Goal: Task Accomplishment & Management: Manage account settings

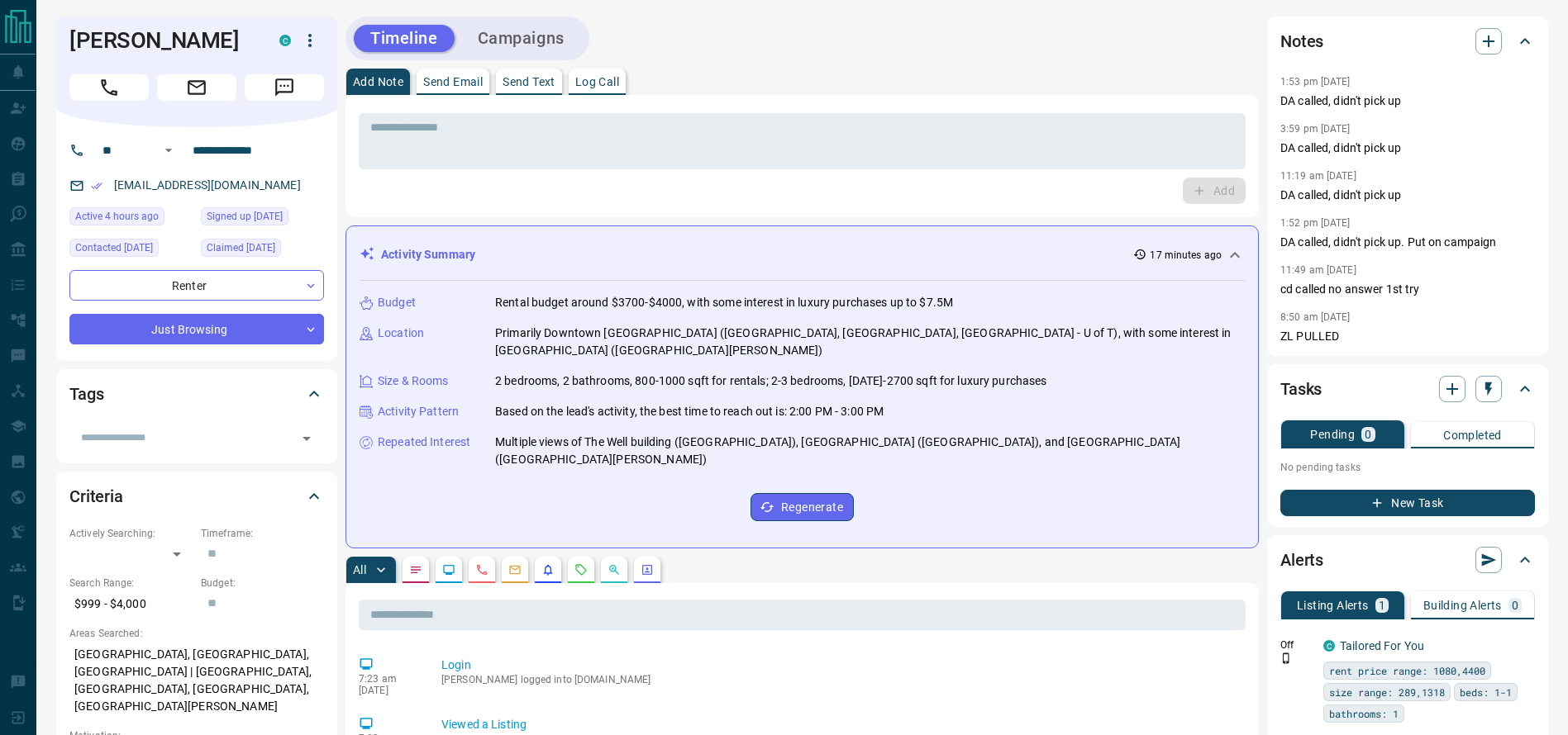
click at [94, 94] on button "Call" at bounding box center [108, 88] width 80 height 27
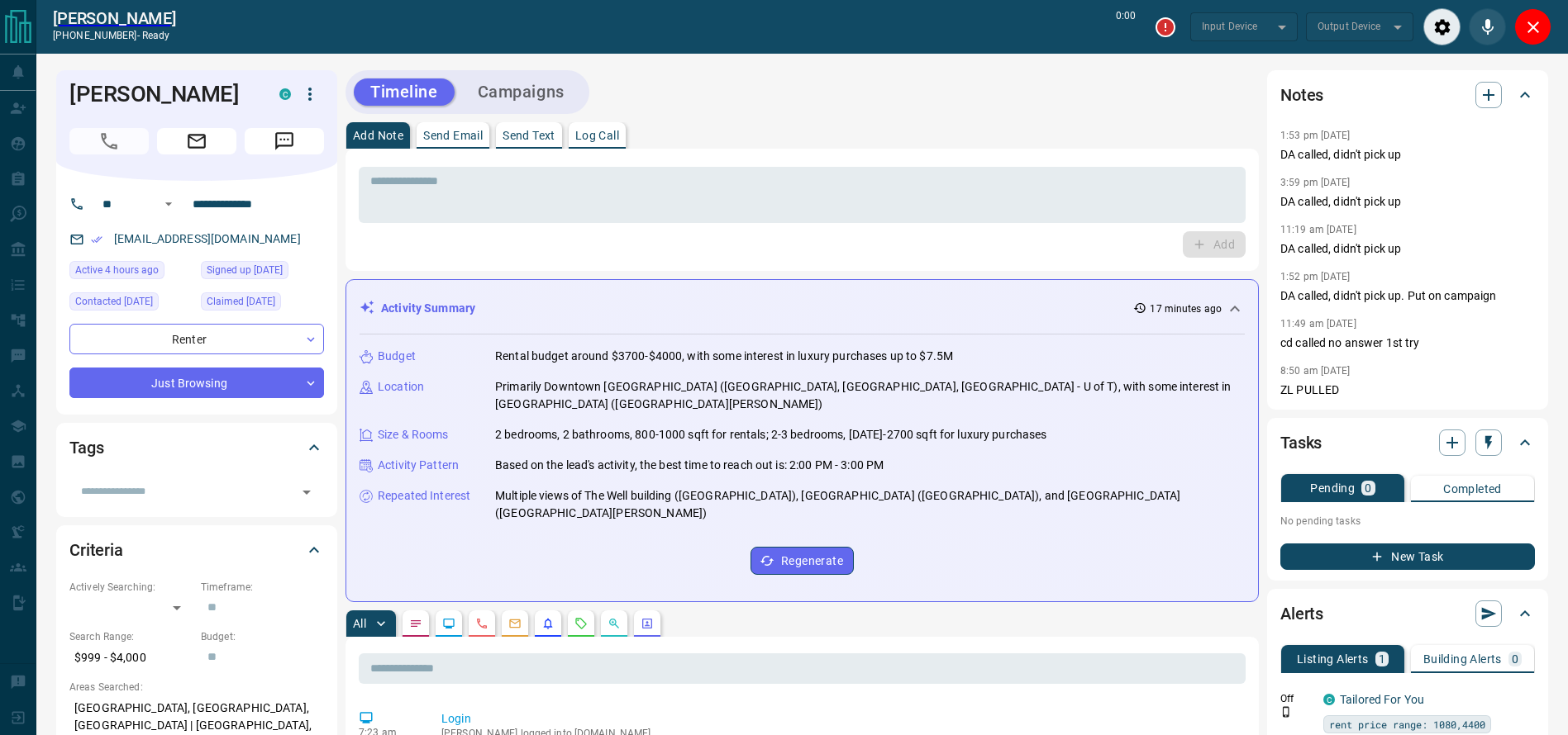
click at [975, 103] on div "Timeline Campaigns" at bounding box center [801, 92] width 913 height 44
type input "*******"
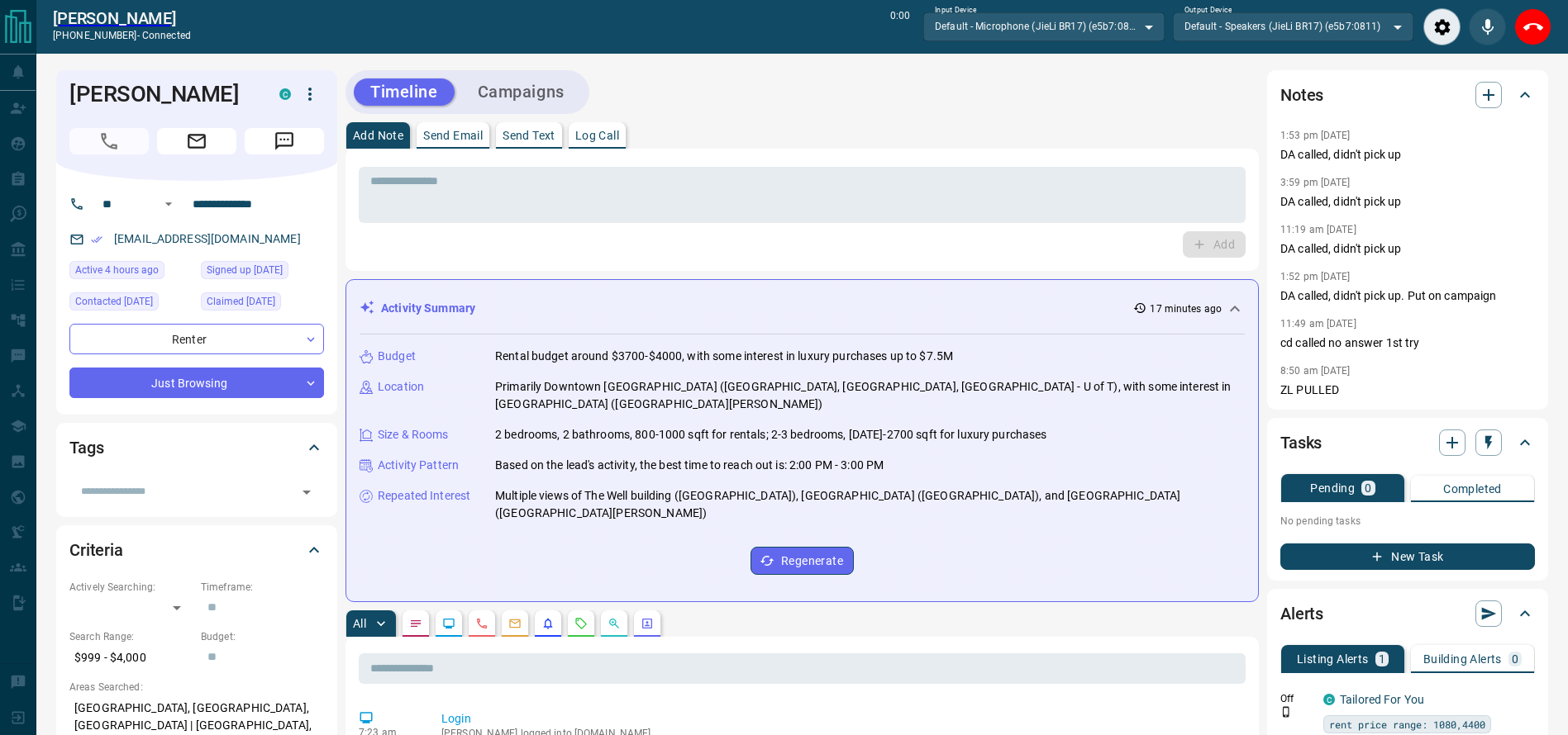
click at [1547, 34] on button "End Call" at bounding box center [1533, 27] width 37 height 37
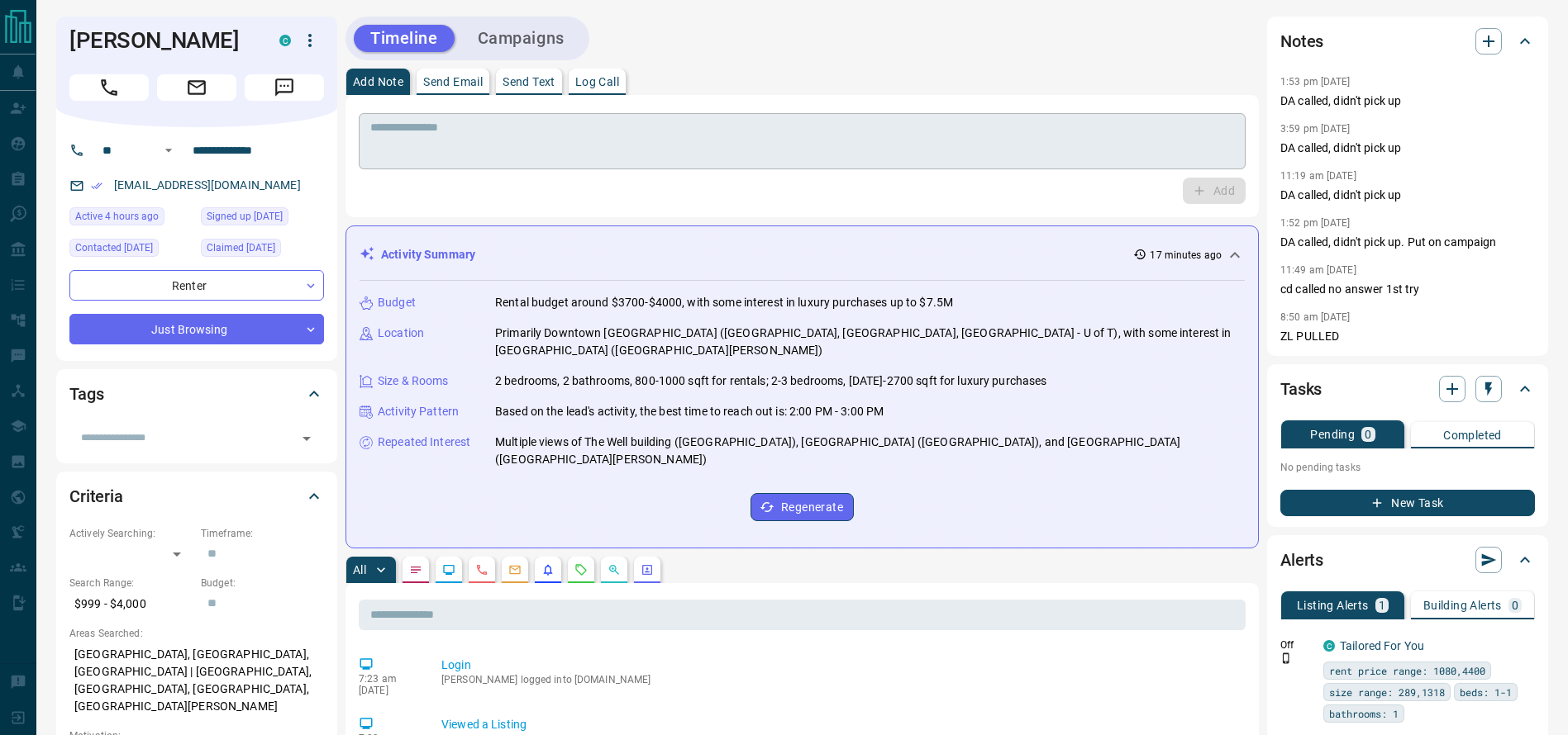
click at [1210, 130] on textarea at bounding box center [801, 142] width 864 height 42
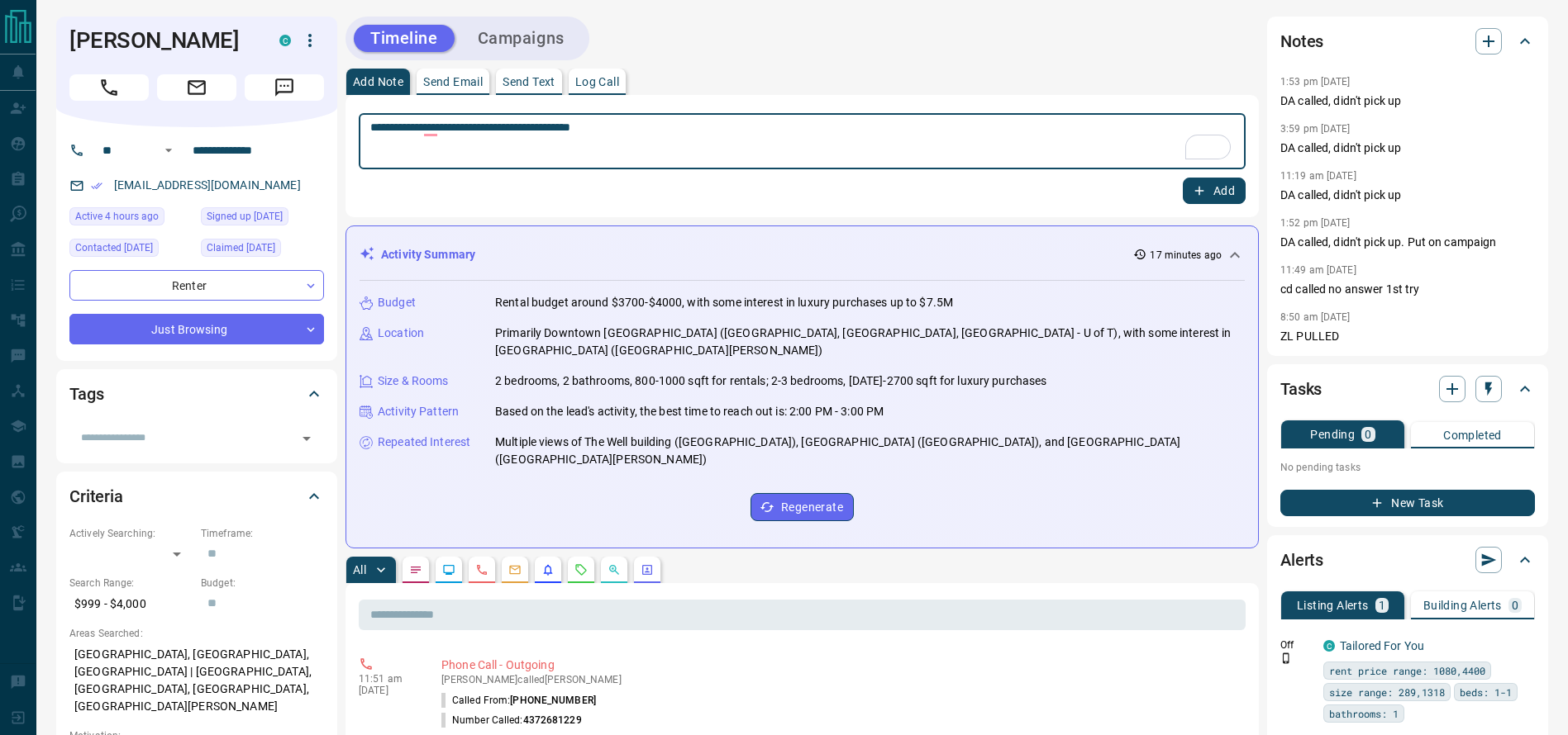
type textarea "**********"
click at [1212, 191] on button "Add" at bounding box center [1214, 191] width 63 height 27
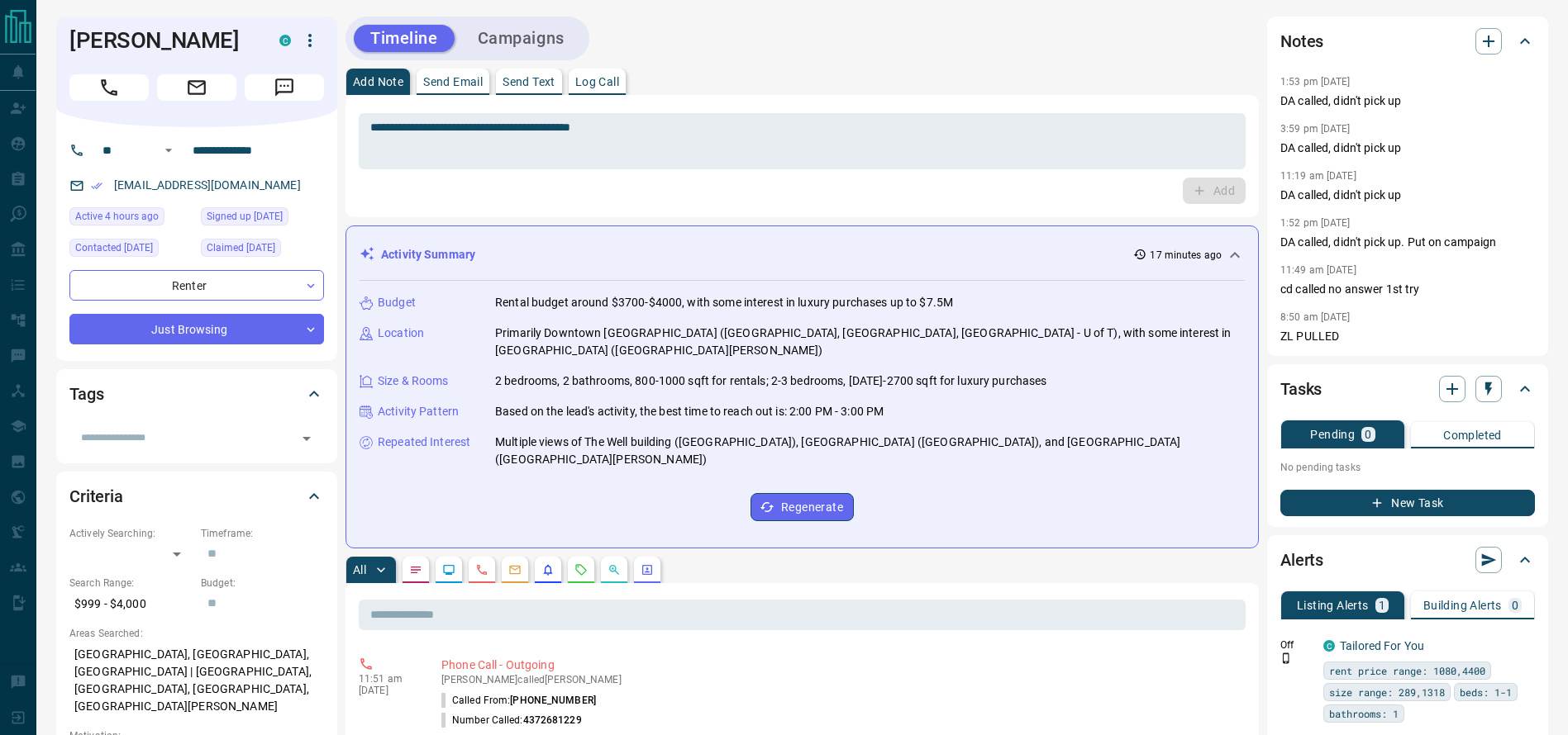
drag, startPoint x: 551, startPoint y: 30, endPoint x: 531, endPoint y: 29, distance: 20.0
click at [531, 29] on button "Campaigns" at bounding box center [520, 38] width 120 height 27
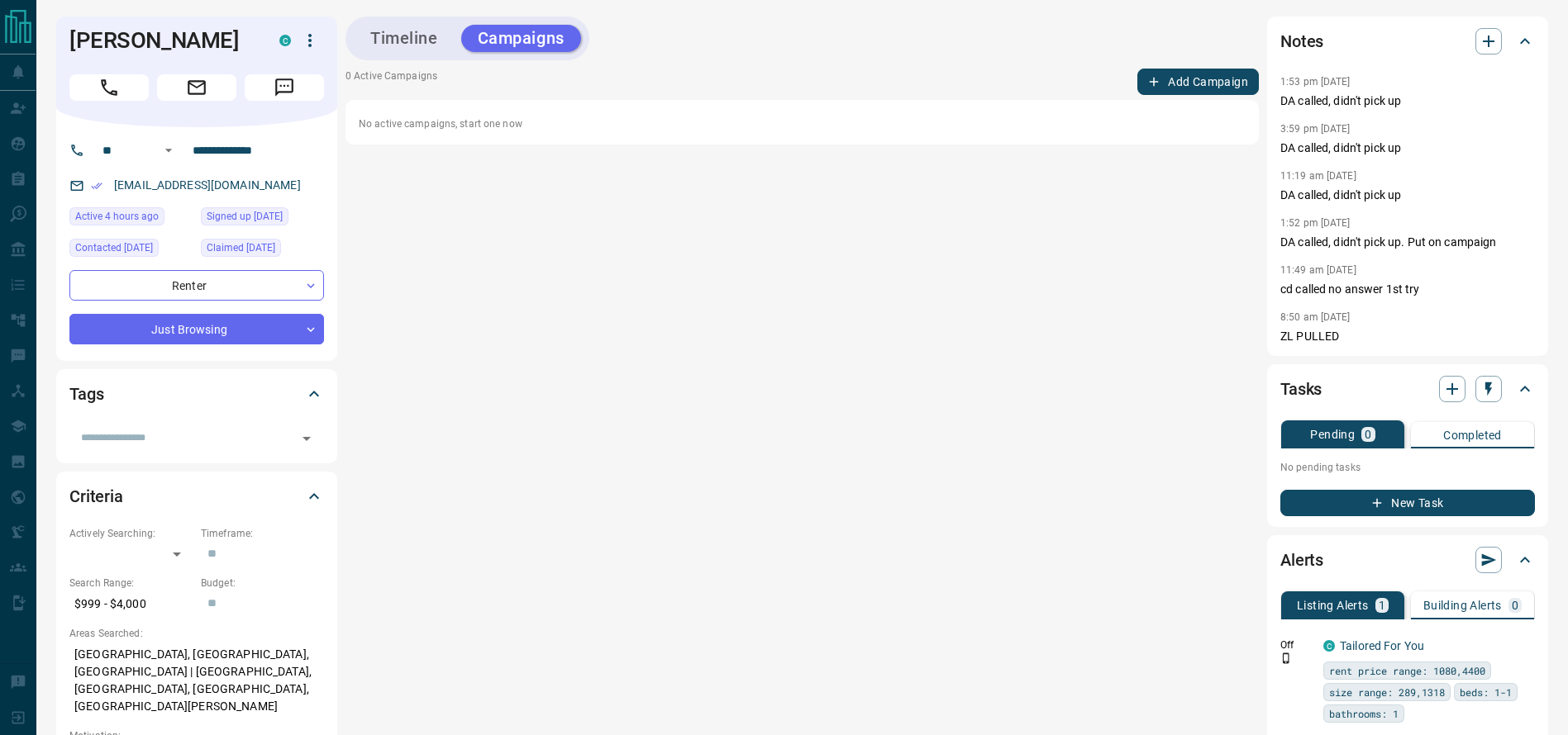
click at [1163, 69] on div "Timeline Campaigns 0 Active Campaigns Add Campaign No active campaigns, start o…" at bounding box center [801, 476] width 913 height 921
click at [1163, 75] on button "Add Campaign" at bounding box center [1197, 82] width 122 height 27
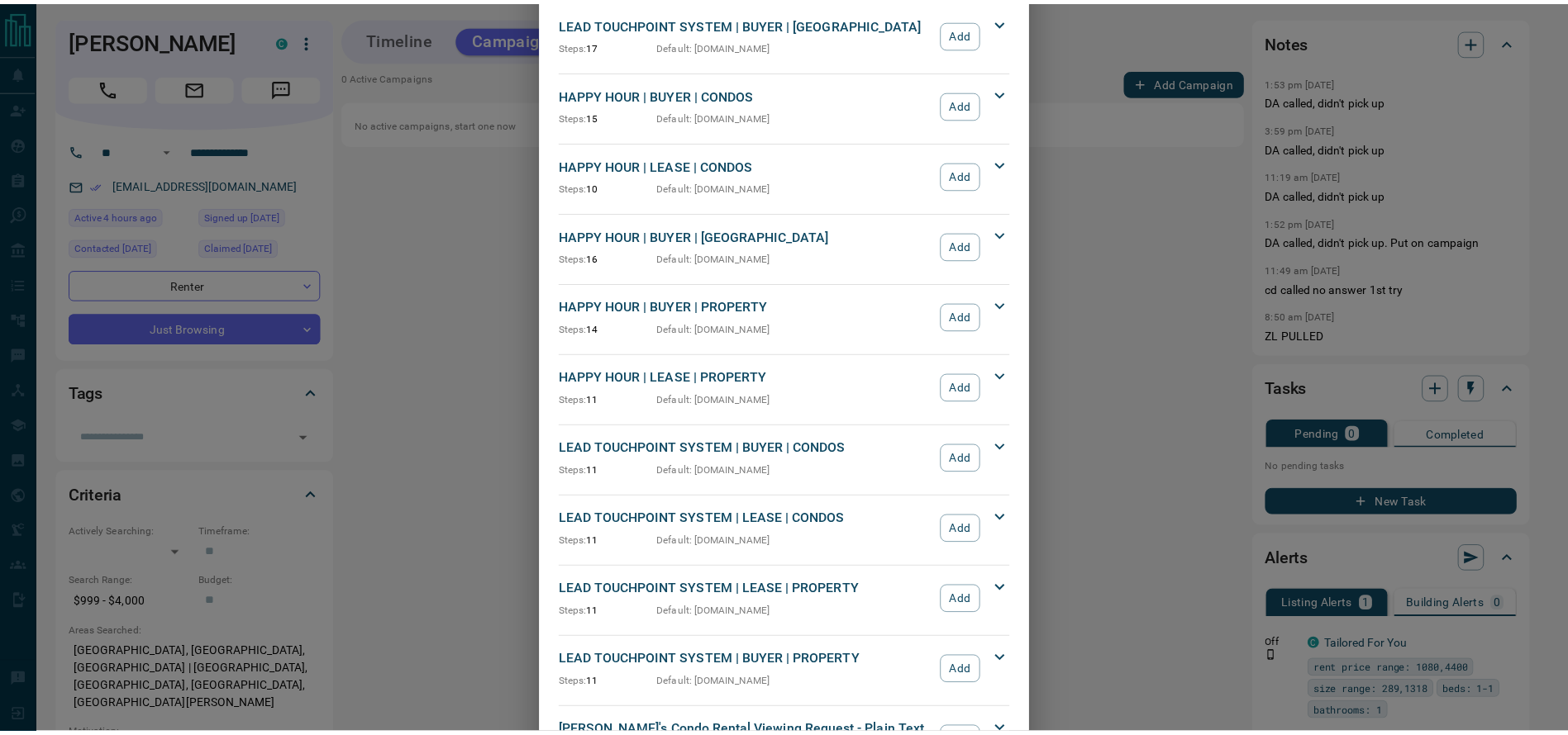
scroll to position [139, 0]
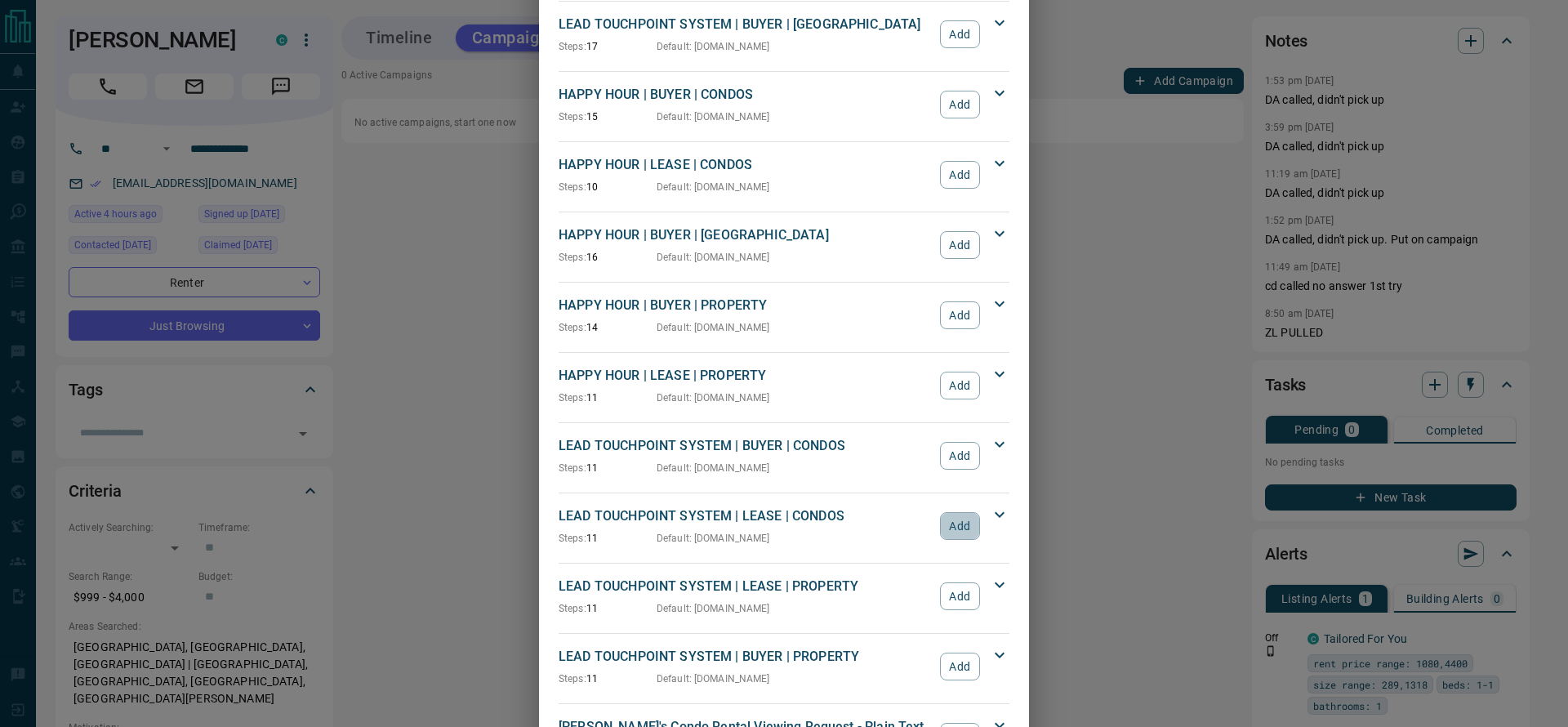
click at [940, 526] on button "Add" at bounding box center [960, 526] width 40 height 27
